Goal: Task Accomplishment & Management: Complete application form

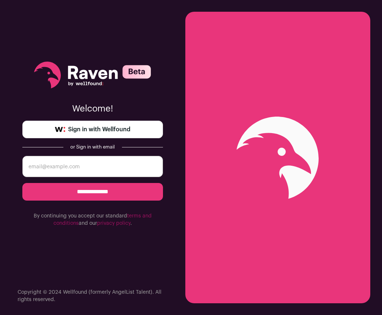
click at [62, 163] on input "email" at bounding box center [92, 166] width 141 height 21
click at [99, 128] on span "Sign in with Wellfound" at bounding box center [99, 129] width 62 height 9
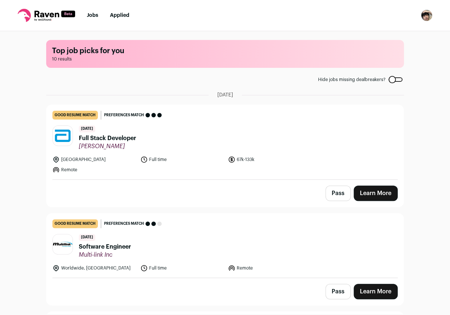
click at [333, 155] on link "good resume match You meet the must-have requirements but are missing some nice…" at bounding box center [225, 142] width 357 height 74
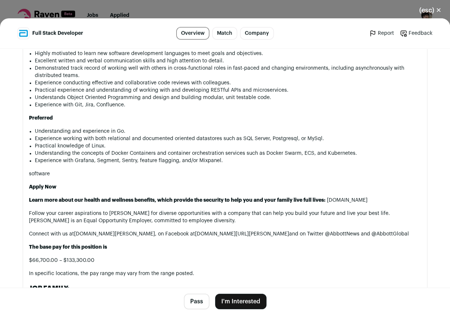
scroll to position [715, 0]
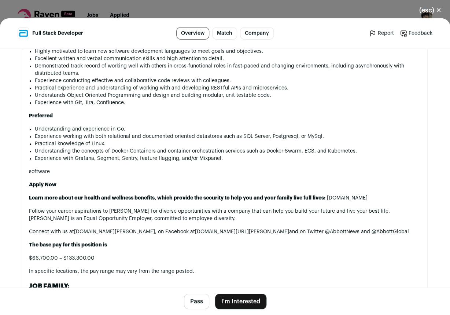
click at [235, 295] on button "I'm Interested" at bounding box center [240, 300] width 51 height 15
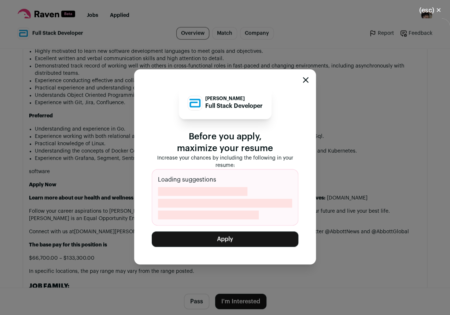
click at [249, 235] on button "Apply" at bounding box center [225, 238] width 147 height 15
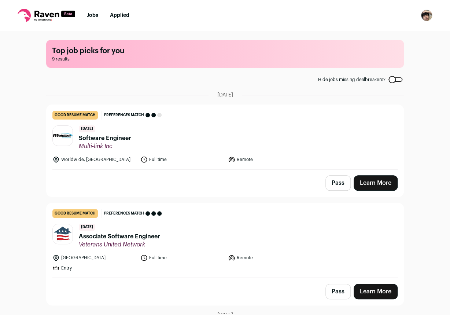
click at [382, 5] on nav "Jobs Applied Settings Notifications Preferences Resume FAQs Logout" at bounding box center [225, 15] width 450 height 31
click at [382, 13] on img "Open dropdown" at bounding box center [427, 16] width 12 height 12
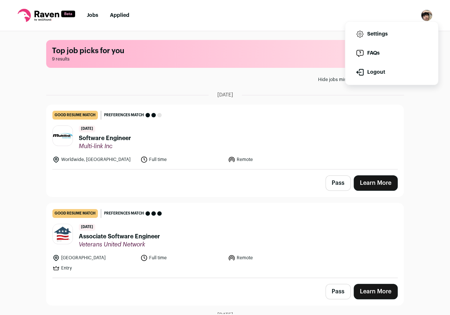
click at [218, 181] on div "Pass Learn More" at bounding box center [225, 182] width 357 height 27
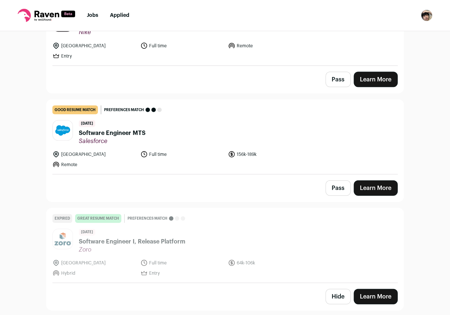
scroll to position [240, 0]
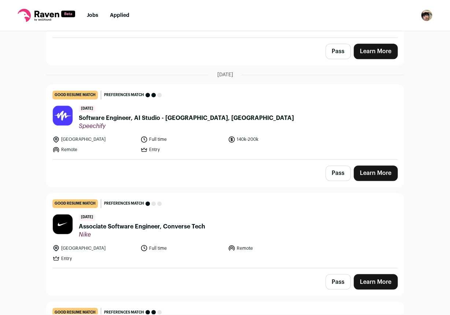
click at [165, 230] on span "Associate Software Engineer, Converse Tech" at bounding box center [142, 226] width 126 height 9
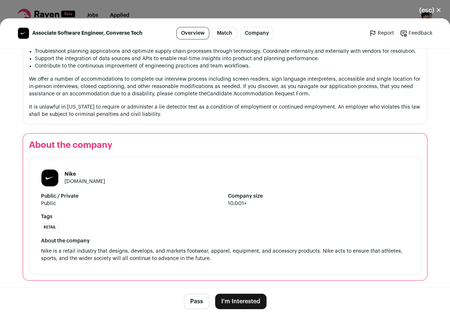
scroll to position [608, 0]
click at [382, 10] on button "(esc) ✕" at bounding box center [430, 10] width 40 height 16
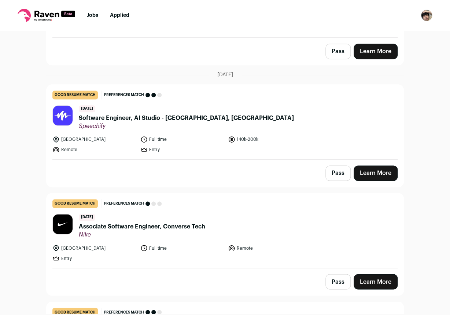
click at [382, 16] on img "Open dropdown" at bounding box center [427, 16] width 12 height 12
click at [382, 37] on link "Settings" at bounding box center [391, 34] width 81 height 18
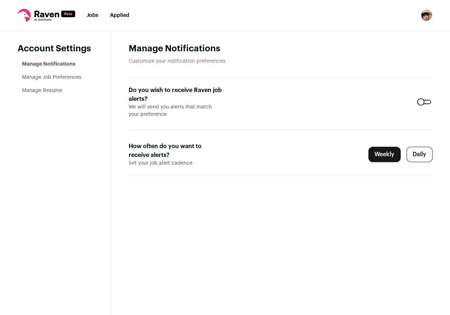
click at [63, 91] on li "Manage Resume" at bounding box center [57, 90] width 71 height 7
click at [51, 89] on link "Manage Resume" at bounding box center [42, 90] width 40 height 5
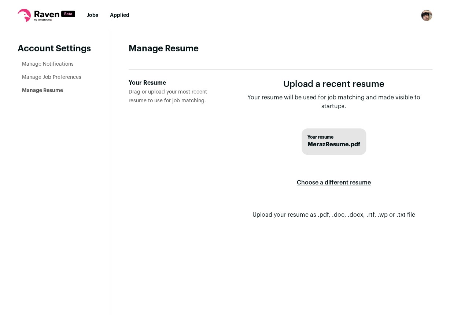
click at [343, 185] on label "Choose a different resume" at bounding box center [334, 182] width 74 height 21
click at [0, 0] on input "Your Resume Drag or upload your most recent resume to use for job matching." at bounding box center [0, 0] width 0 height 0
click at [340, 141] on span "MerazResume.pdf" at bounding box center [333, 144] width 53 height 9
click at [156, 96] on label "Your Resume Drag or upload your most recent resume to use for job matching." at bounding box center [176, 154] width 95 height 152
click at [0, 0] on input "Your Resume Drag or upload your most recent resume to use for job matching." at bounding box center [0, 0] width 0 height 0
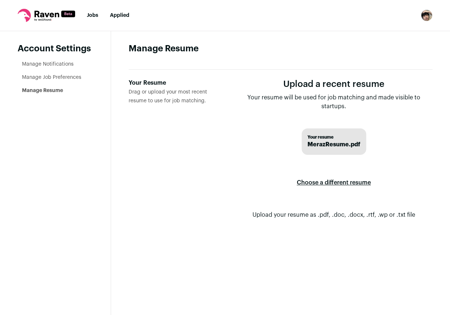
click at [64, 79] on link "Manage Job Preferences" at bounding box center [51, 77] width 59 height 5
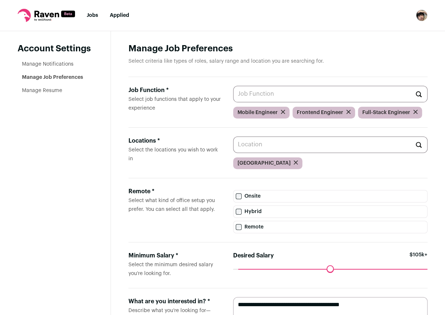
click at [61, 62] on li "Manage Notifications" at bounding box center [57, 63] width 71 height 7
click at [59, 64] on link "Manage Notifications" at bounding box center [48, 64] width 52 height 5
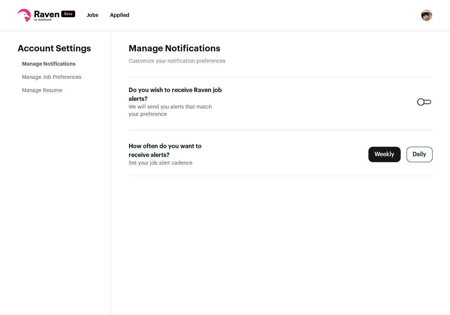
click at [90, 13] on link "Jobs" at bounding box center [92, 15] width 11 height 5
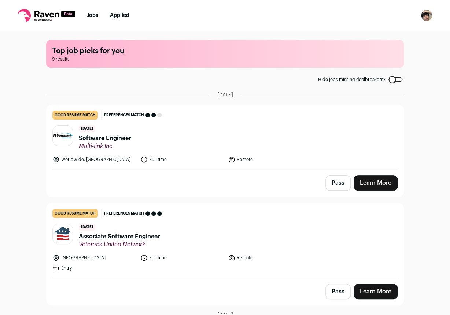
click at [358, 180] on link "Learn More" at bounding box center [376, 182] width 44 height 15
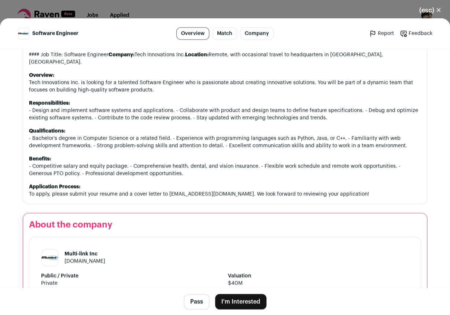
scroll to position [379, 0]
click at [382, 10] on button "(esc) ✕" at bounding box center [430, 10] width 40 height 16
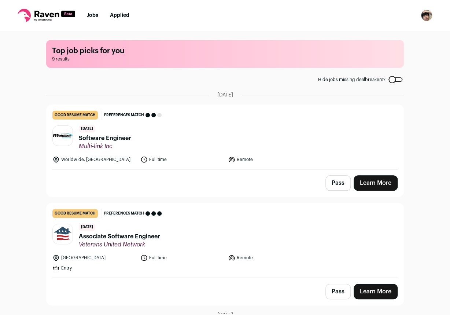
click at [329, 184] on button "Pass" at bounding box center [337, 182] width 25 height 15
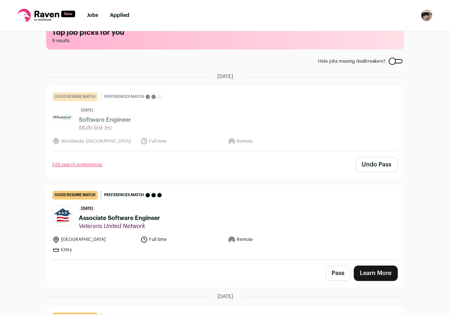
scroll to position [27, 0]
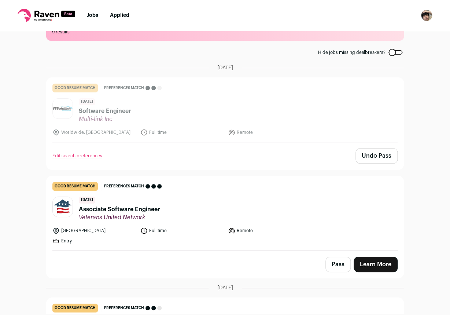
click at [372, 258] on link "Learn More" at bounding box center [376, 263] width 44 height 15
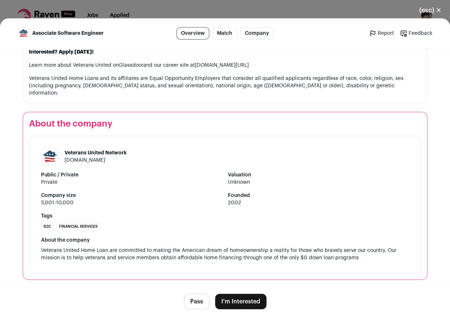
scroll to position [825, 0]
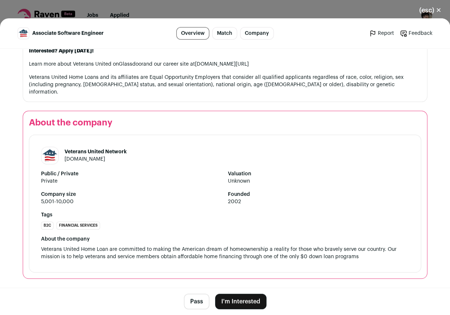
click at [231, 305] on button "I'm Interested" at bounding box center [240, 300] width 51 height 15
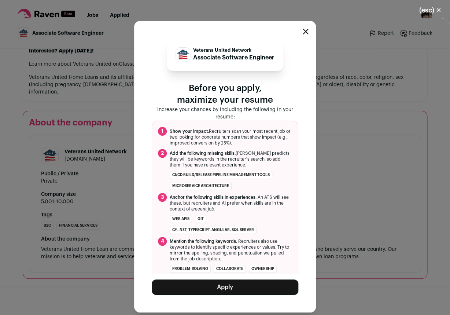
click at [241, 287] on button "Apply" at bounding box center [225, 286] width 147 height 15
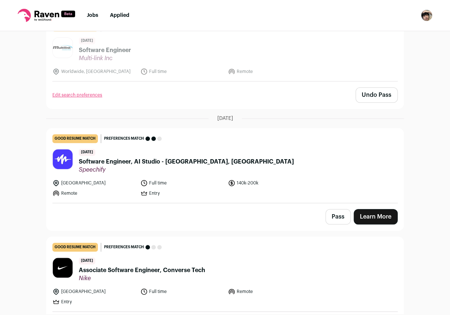
scroll to position [88, 0]
click at [365, 217] on link "Learn More" at bounding box center [376, 215] width 44 height 15
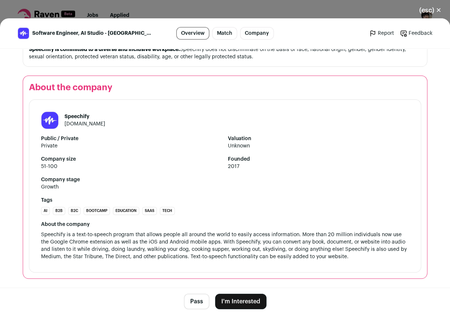
scroll to position [777, 0]
click at [382, 12] on button "(esc) ✕" at bounding box center [430, 10] width 40 height 16
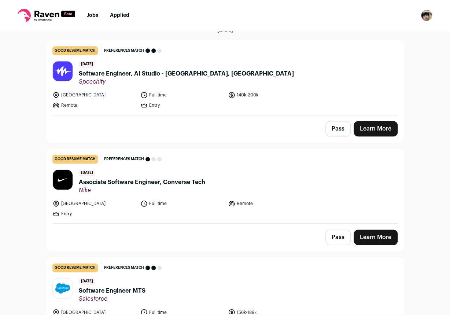
scroll to position [177, 0]
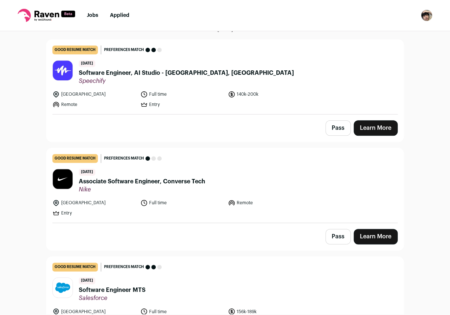
click at [367, 233] on link "Learn More" at bounding box center [376, 236] width 44 height 15
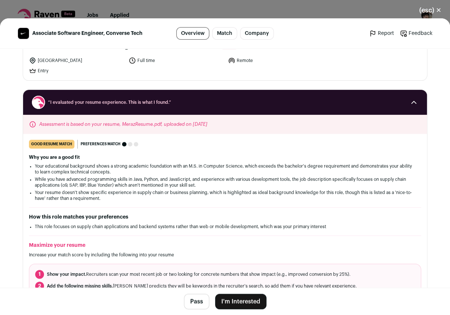
scroll to position [72, 0]
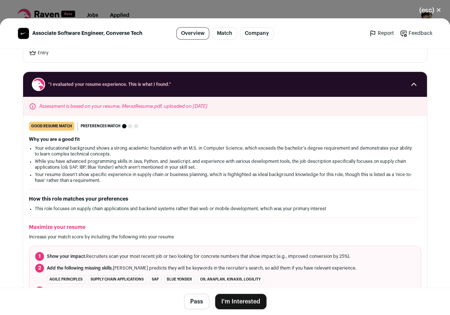
click at [243, 302] on button "I'm Interested" at bounding box center [240, 300] width 51 height 15
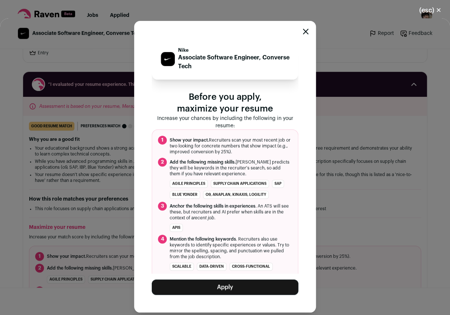
click at [251, 289] on button "Apply" at bounding box center [225, 286] width 147 height 15
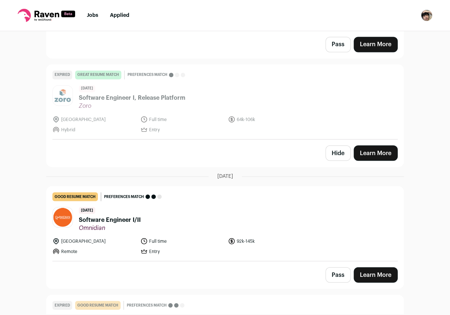
scroll to position [368, 0]
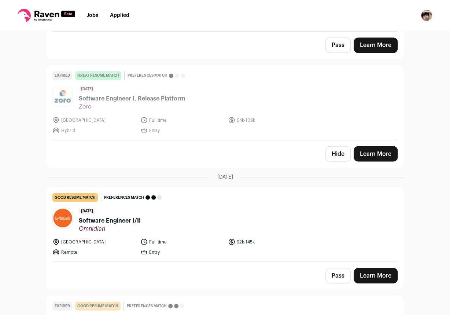
click at [376, 279] on link "Learn More" at bounding box center [376, 274] width 44 height 15
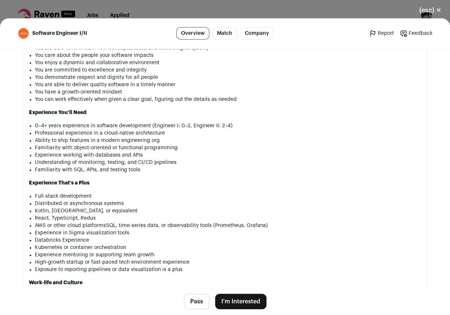
scroll to position [814, 0]
click at [235, 295] on button "I'm Interested" at bounding box center [240, 300] width 51 height 15
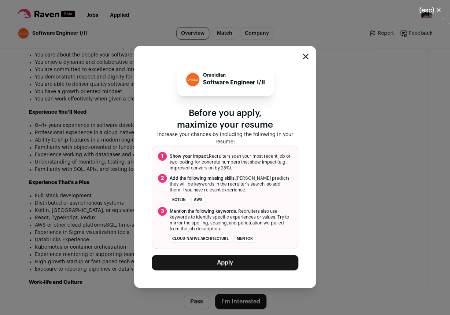
click at [245, 262] on button "Apply" at bounding box center [225, 262] width 147 height 15
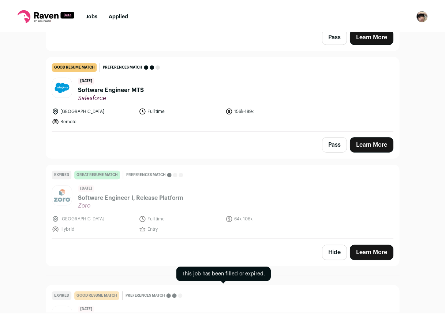
scroll to position [0, 0]
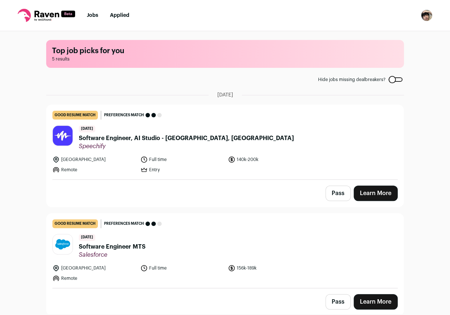
click at [117, 14] on link "Applied" at bounding box center [119, 15] width 19 height 5
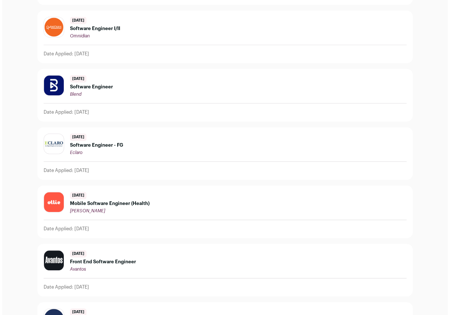
scroll to position [228, 0]
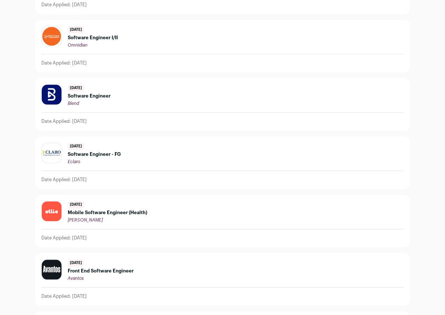
click at [106, 35] on span "Software Engineer I/II" at bounding box center [93, 38] width 50 height 6
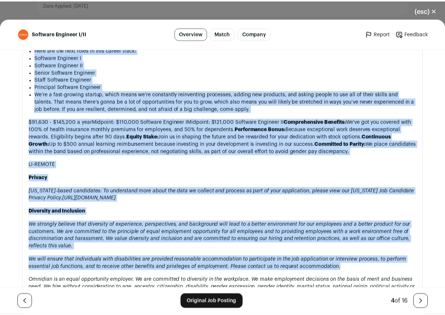
scroll to position [1237, 0]
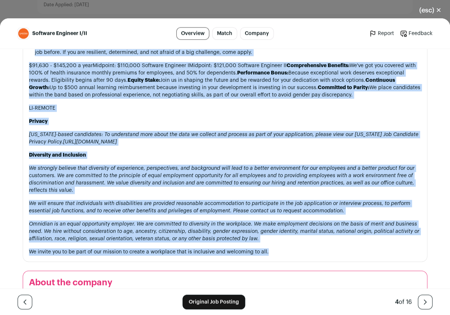
drag, startPoint x: 29, startPoint y: 153, endPoint x: 269, endPoint y: 260, distance: 263.0
copy section "Lorem ips dol Sitam Consecte Adipisci, Eli. se d eius-tempori Utlabo E dolo-mag…"
click at [382, 14] on button "(esc) ✕" at bounding box center [430, 10] width 40 height 16
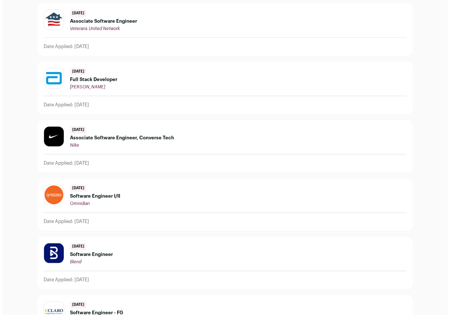
scroll to position [0, 0]
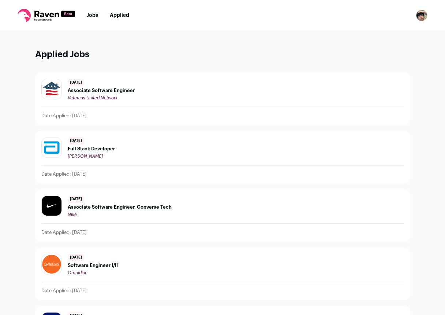
click at [96, 12] on li "Jobs" at bounding box center [92, 15] width 11 height 7
click at [92, 18] on link "Jobs" at bounding box center [92, 15] width 11 height 5
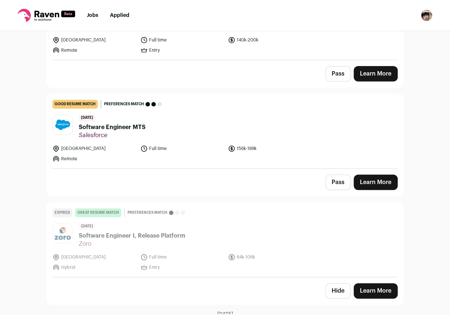
scroll to position [120, 0]
